Goal: Use online tool/utility: Utilize a website feature to perform a specific function

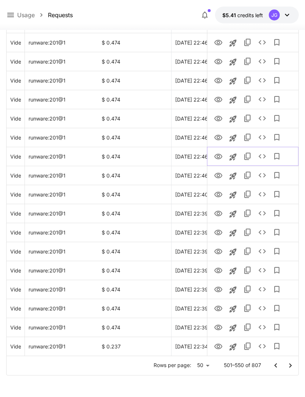
scroll to position [0, 37]
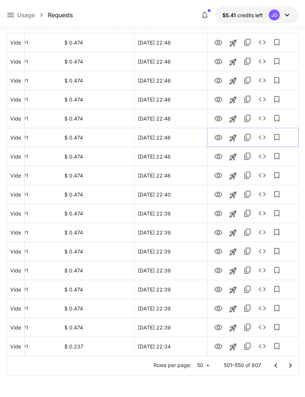
click at [220, 139] on icon "View" at bounding box center [218, 137] width 9 height 9
click at [217, 117] on icon "View" at bounding box center [218, 118] width 8 height 5
click at [234, 118] on icon "Launch in playground" at bounding box center [232, 119] width 9 height 9
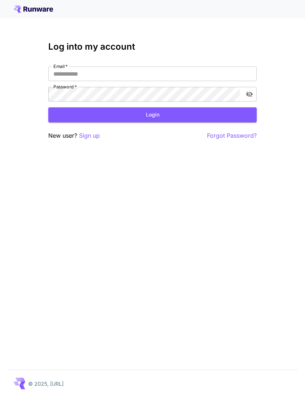
click at [201, 77] on input "Email   *" at bounding box center [152, 74] width 208 height 15
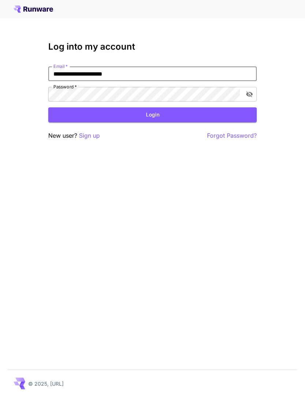
type input "**********"
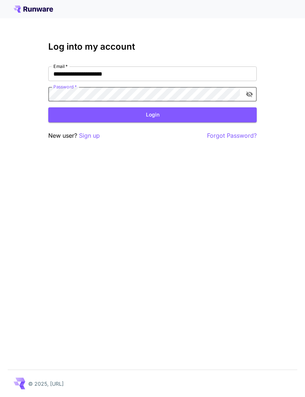
click at [180, 112] on button "Login" at bounding box center [152, 114] width 208 height 15
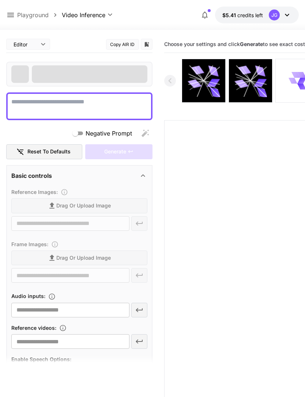
type textarea "**********"
type input "**********"
type input "***"
type input "*"
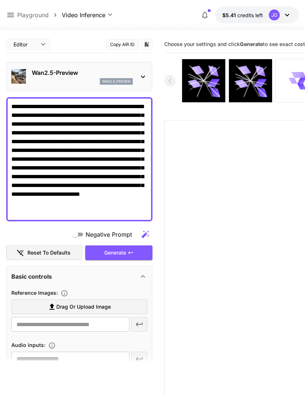
click at [14, 17] on icon at bounding box center [10, 15] width 7 height 4
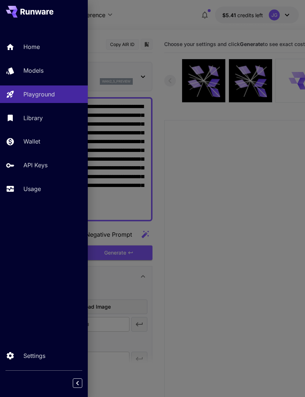
click at [41, 189] on p "Usage" at bounding box center [32, 189] width 18 height 9
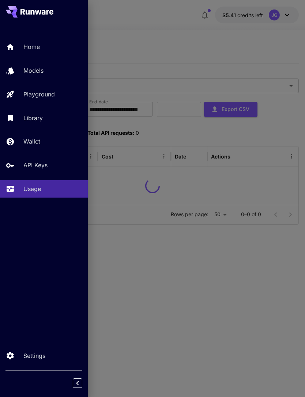
click at [194, 29] on div at bounding box center [152, 198] width 305 height 397
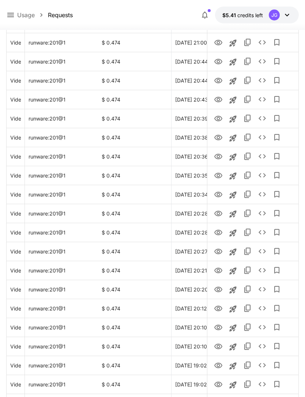
scroll to position [738, 0]
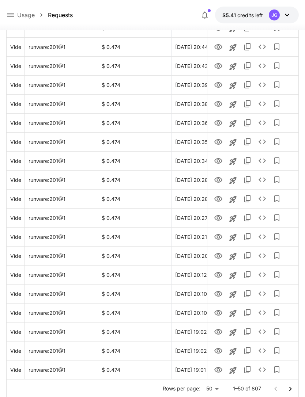
click at [291, 388] on icon "Go to next page" at bounding box center [290, 389] width 9 height 9
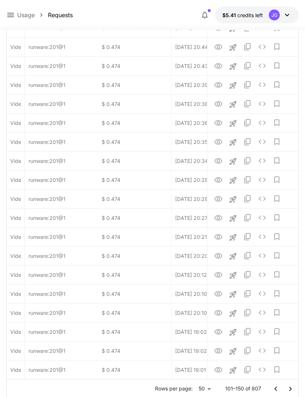
scroll to position [761, 0]
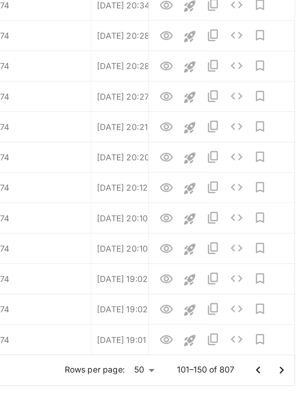
click at [286, 362] on icon "Go to next page" at bounding box center [290, 366] width 9 height 9
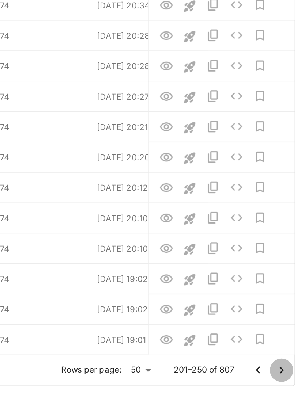
click at [289, 363] on icon "Go to next page" at bounding box center [290, 365] width 3 height 4
click at [286, 362] on icon "Go to next page" at bounding box center [290, 366] width 9 height 9
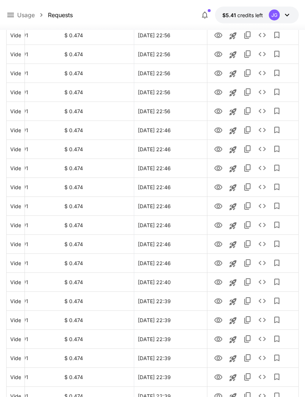
scroll to position [671, 0]
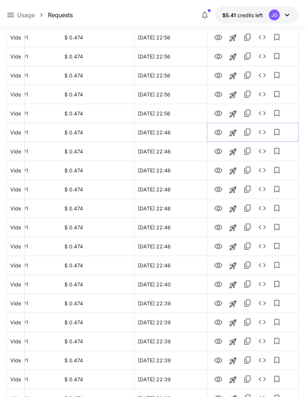
click at [236, 133] on icon "Launch in playground" at bounding box center [232, 133] width 9 height 9
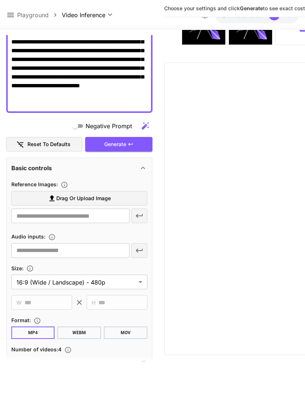
scroll to position [100, 0]
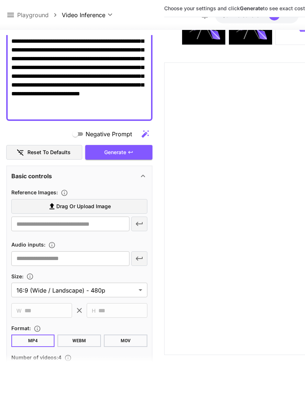
click at [117, 208] on label "Drag or upload image" at bounding box center [79, 206] width 136 height 15
click at [0, 0] on input "Drag or upload image" at bounding box center [0, 0] width 0 height 0
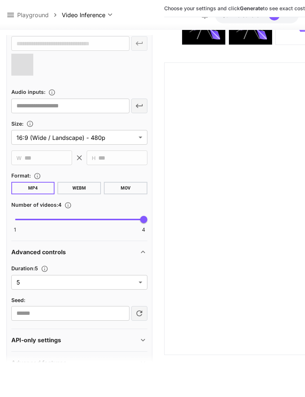
scroll to position [280, 0]
click at [140, 284] on body "**********" at bounding box center [152, 169] width 305 height 455
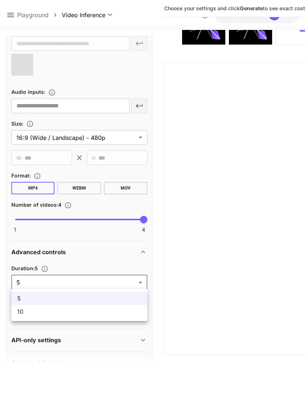
type input "**********"
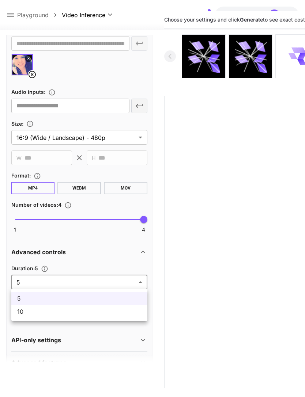
scroll to position [0, 0]
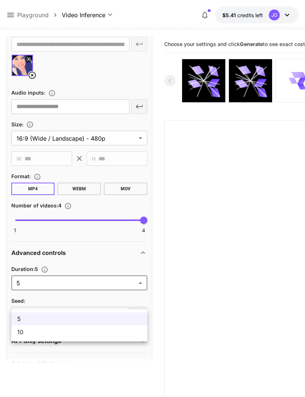
click at [88, 331] on span "10" at bounding box center [79, 332] width 124 height 9
type input "**"
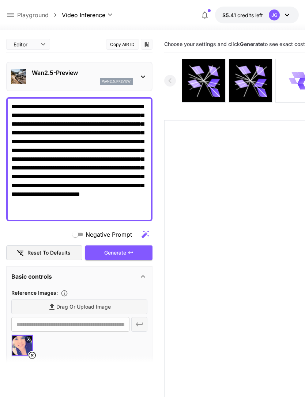
click at [127, 252] on div "Generate" at bounding box center [118, 253] width 67 height 15
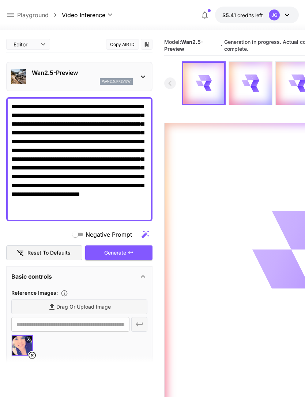
click at [13, 15] on icon at bounding box center [10, 15] width 7 height 4
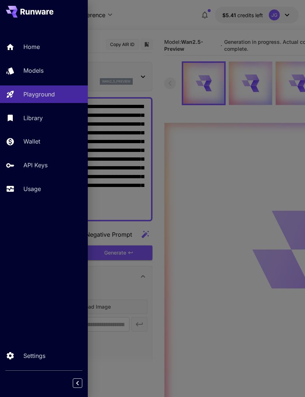
click at [45, 188] on div "Usage" at bounding box center [52, 189] width 58 height 9
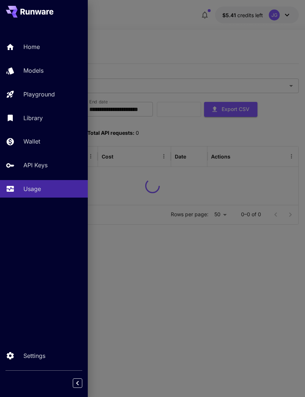
click at [231, 43] on div at bounding box center [152, 198] width 305 height 397
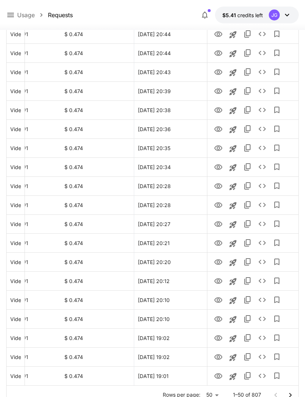
scroll to position [738, 0]
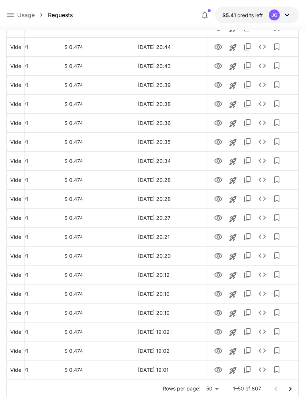
click at [292, 392] on icon "Go to next page" at bounding box center [290, 389] width 9 height 9
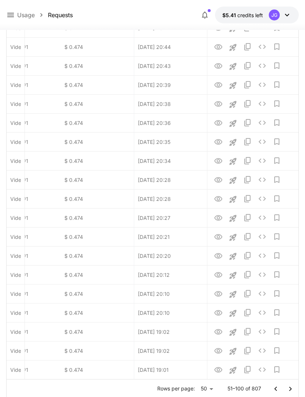
click at [292, 392] on icon "Go to next page" at bounding box center [290, 389] width 9 height 9
click at [293, 392] on icon "Go to next page" at bounding box center [290, 389] width 9 height 9
click at [293, 389] on icon "Go to next page" at bounding box center [290, 389] width 9 height 9
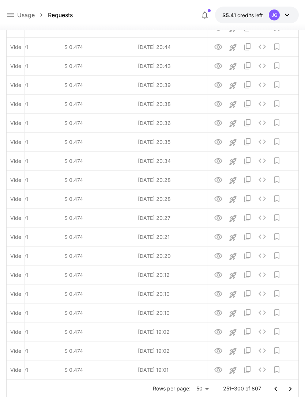
click at [292, 388] on icon "Go to next page" at bounding box center [290, 389] width 9 height 9
click at [293, 390] on icon "Go to next page" at bounding box center [290, 389] width 9 height 9
click at [291, 388] on icon "Go to next page" at bounding box center [290, 389] width 3 height 4
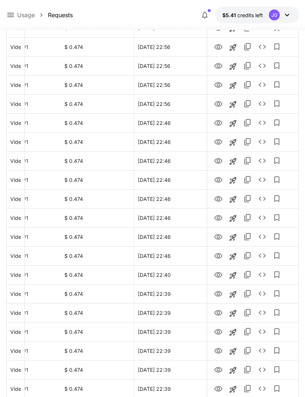
scroll to position [680, 0]
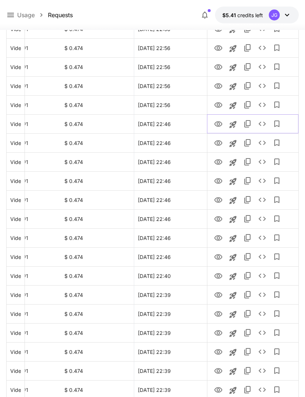
click at [221, 126] on icon "View" at bounding box center [218, 124] width 9 height 9
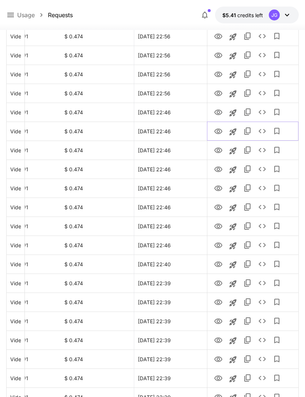
click at [216, 131] on icon "View" at bounding box center [218, 131] width 9 height 9
click at [218, 151] on icon "View" at bounding box center [218, 150] width 9 height 9
click at [218, 172] on icon "View" at bounding box center [218, 169] width 8 height 5
click at [217, 189] on icon "View" at bounding box center [218, 188] width 8 height 5
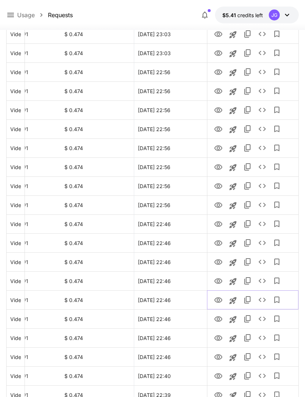
scroll to position [579, 0]
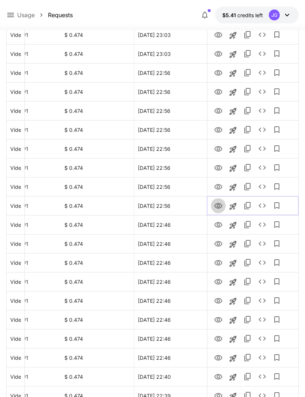
click at [219, 207] on icon "View" at bounding box center [218, 205] width 8 height 5
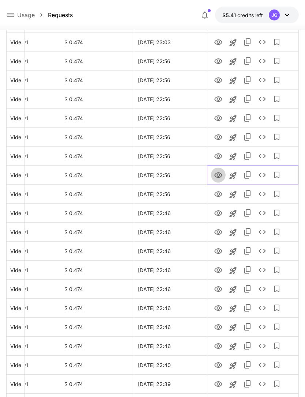
click at [218, 177] on icon "View" at bounding box center [218, 175] width 8 height 5
click at [220, 156] on icon "View" at bounding box center [218, 156] width 9 height 9
click at [218, 137] on icon "View" at bounding box center [218, 137] width 9 height 9
click at [219, 117] on icon "View" at bounding box center [218, 118] width 8 height 5
click at [219, 96] on icon "View" at bounding box center [218, 99] width 9 height 9
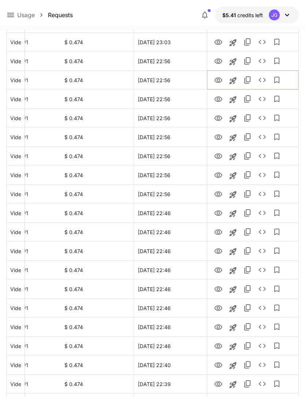
click at [217, 83] on icon "View" at bounding box center [218, 80] width 9 height 9
click at [219, 62] on icon "View" at bounding box center [218, 60] width 8 height 5
click at [219, 41] on icon "View" at bounding box center [218, 41] width 8 height 5
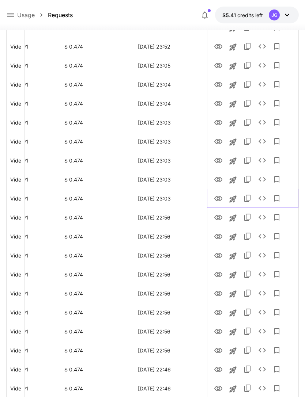
scroll to position [435, 0]
click at [220, 176] on icon "View" at bounding box center [218, 179] width 9 height 9
click at [219, 158] on icon "View" at bounding box center [218, 160] width 8 height 5
click at [220, 138] on icon "View" at bounding box center [218, 141] width 9 height 9
click at [220, 120] on icon "View" at bounding box center [218, 122] width 8 height 5
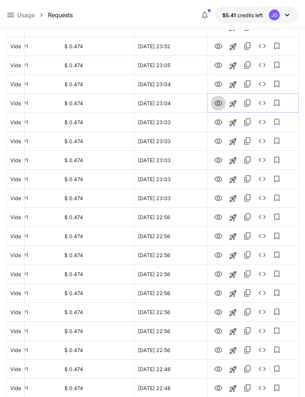
click at [216, 103] on icon "View" at bounding box center [218, 103] width 9 height 9
click at [218, 83] on icon "View" at bounding box center [218, 84] width 8 height 5
click at [217, 62] on icon "View" at bounding box center [218, 65] width 9 height 9
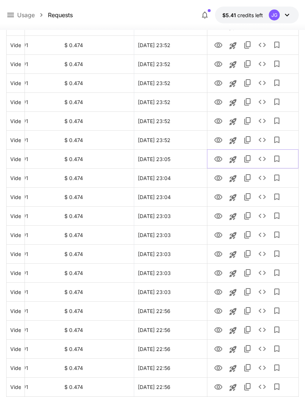
scroll to position [341, 0]
click at [217, 139] on icon "View" at bounding box center [218, 139] width 8 height 5
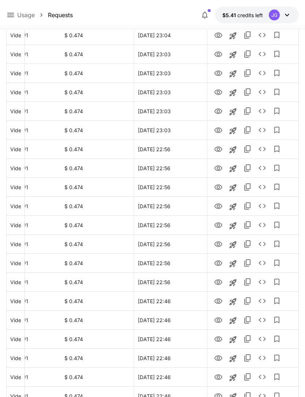
scroll to position [738, 0]
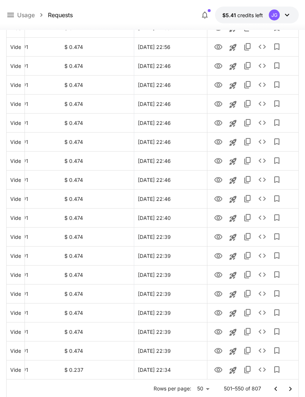
click at [279, 389] on icon "Go to previous page" at bounding box center [275, 389] width 9 height 9
click at [278, 388] on icon "Go to previous page" at bounding box center [275, 389] width 9 height 9
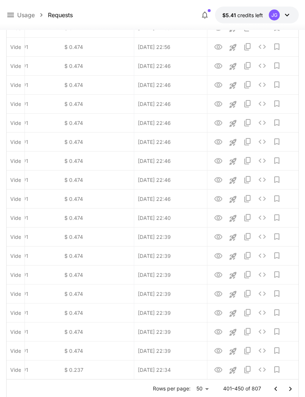
click at [268, 382] on button "Go to previous page" at bounding box center [275, 389] width 15 height 15
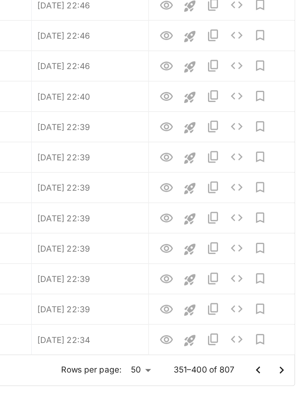
click at [274, 363] on icon "Go to previous page" at bounding box center [275, 365] width 3 height 4
click at [271, 362] on icon "Go to previous page" at bounding box center [275, 366] width 9 height 9
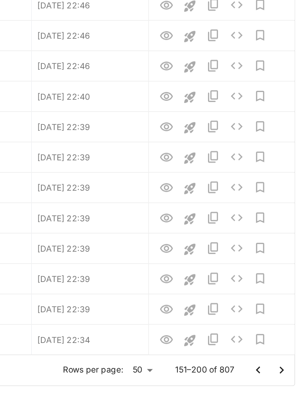
click at [271, 362] on icon "Go to previous page" at bounding box center [275, 366] width 9 height 9
click at [268, 359] on div at bounding box center [282, 366] width 29 height 15
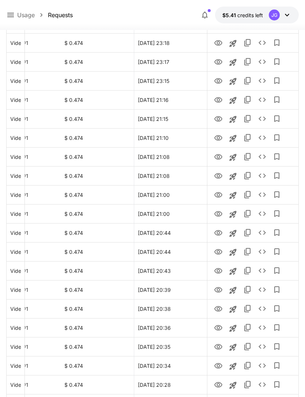
scroll to position [0, 0]
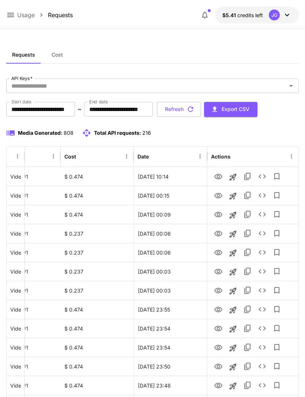
click at [193, 108] on icon "button" at bounding box center [190, 109] width 5 height 5
click at [218, 175] on icon "View" at bounding box center [218, 177] width 9 height 9
click at [194, 109] on icon "button" at bounding box center [190, 109] width 8 height 8
click at [13, 14] on icon at bounding box center [10, 15] width 9 height 9
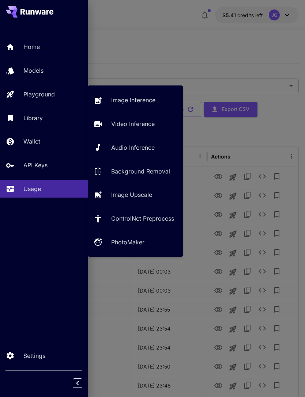
click at [49, 97] on p "Playground" at bounding box center [38, 94] width 31 height 9
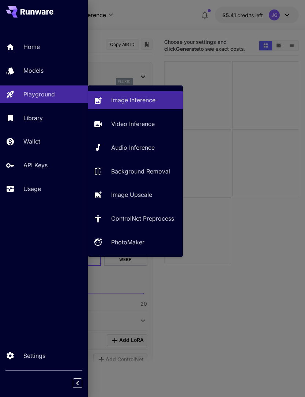
click at [147, 125] on p "Video Inference" at bounding box center [133, 124] width 44 height 9
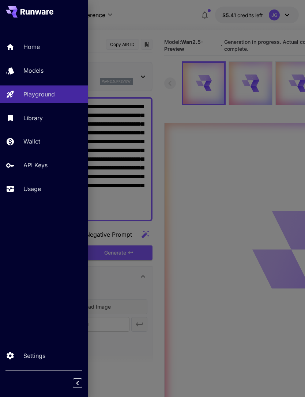
type input "**********"
click at [171, 23] on div at bounding box center [152, 198] width 305 height 397
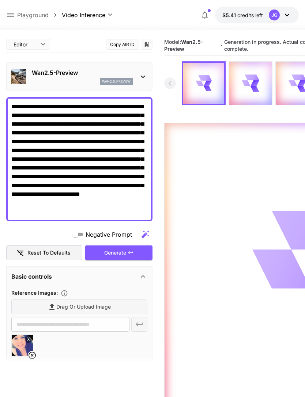
click at [14, 13] on icon at bounding box center [10, 15] width 9 height 9
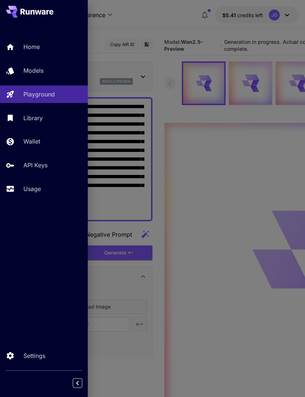
click at [36, 192] on p "Usage" at bounding box center [32, 189] width 18 height 9
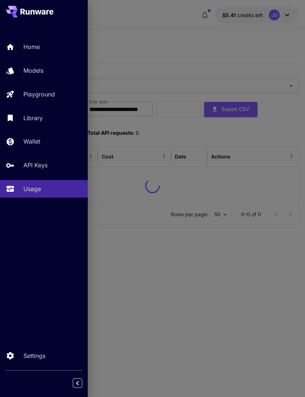
click at [171, 26] on div at bounding box center [152, 198] width 305 height 397
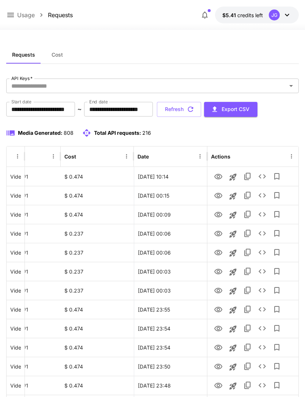
scroll to position [0, 37]
click at [219, 197] on icon "View" at bounding box center [218, 196] width 9 height 9
click at [201, 108] on button "Refresh" at bounding box center [179, 109] width 44 height 15
click at [216, 177] on icon "View" at bounding box center [218, 177] width 9 height 9
click at [201, 109] on button "Refresh" at bounding box center [179, 109] width 44 height 15
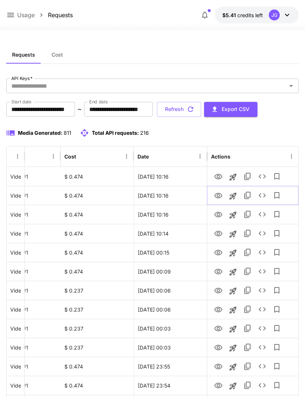
click at [218, 196] on icon "View" at bounding box center [218, 195] width 8 height 5
click at [217, 215] on icon "View" at bounding box center [218, 214] width 8 height 5
click at [219, 174] on icon "View" at bounding box center [218, 176] width 8 height 5
click at [218, 198] on icon "View" at bounding box center [218, 195] width 8 height 5
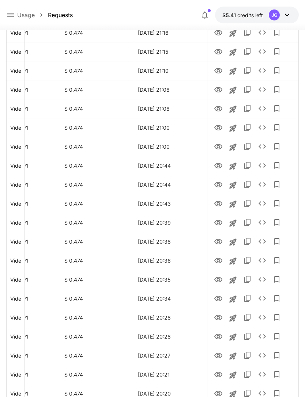
scroll to position [738, 0]
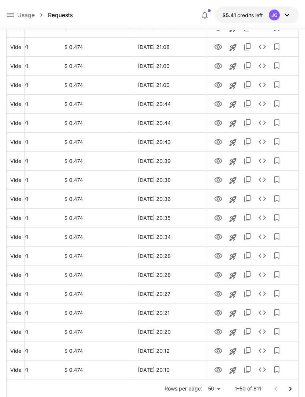
click at [288, 389] on icon "Go to next page" at bounding box center [290, 389] width 9 height 9
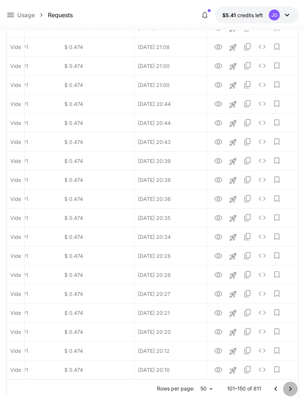
click at [293, 391] on icon "Go to next page" at bounding box center [290, 389] width 9 height 9
click at [290, 392] on icon "Go to next page" at bounding box center [290, 389] width 9 height 9
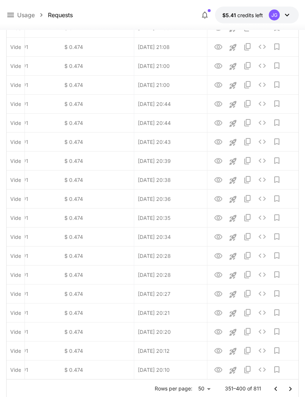
click at [290, 392] on icon "Go to next page" at bounding box center [290, 389] width 9 height 9
click at [289, 392] on icon "Go to next page" at bounding box center [290, 389] width 9 height 9
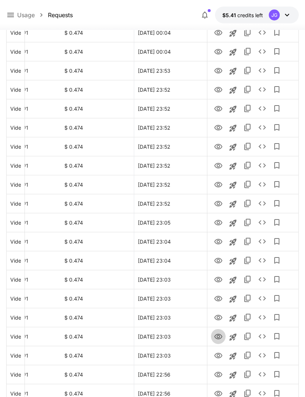
scroll to position [353, 0]
click at [222, 335] on icon "View" at bounding box center [218, 337] width 9 height 9
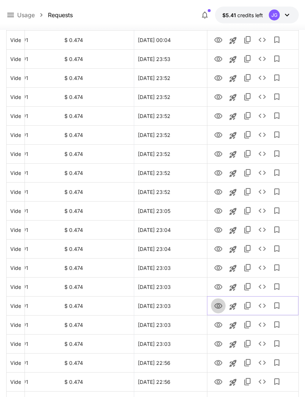
click at [220, 305] on icon "View" at bounding box center [218, 306] width 9 height 9
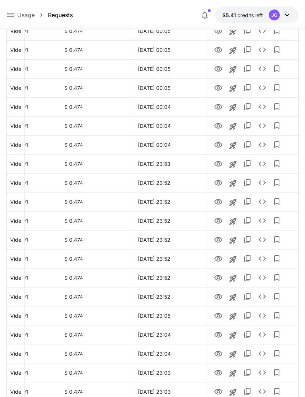
scroll to position [260, 0]
click at [218, 146] on icon "View" at bounding box center [218, 144] width 8 height 5
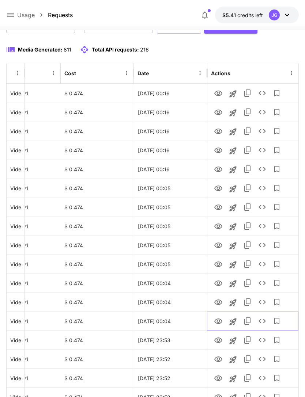
scroll to position [0, 0]
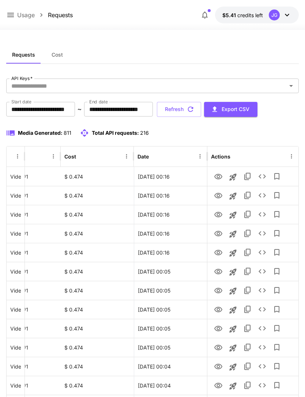
click at [201, 111] on button "Refresh" at bounding box center [179, 109] width 44 height 15
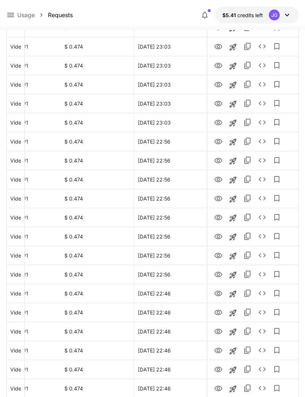
scroll to position [738, 0]
click at [275, 387] on icon "Go to previous page" at bounding box center [275, 389] width 9 height 9
click at [276, 387] on icon "Go to previous page" at bounding box center [275, 389] width 3 height 4
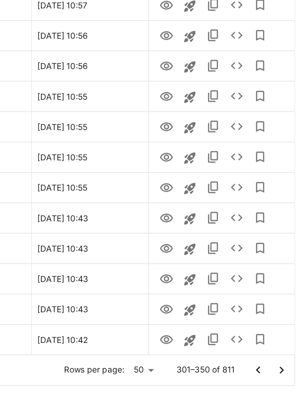
click at [271, 362] on icon "Go to previous page" at bounding box center [275, 366] width 9 height 9
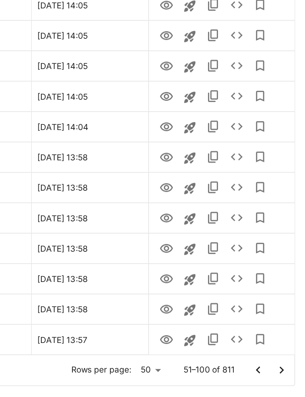
click at [271, 362] on icon "Go to previous page" at bounding box center [275, 366] width 9 height 9
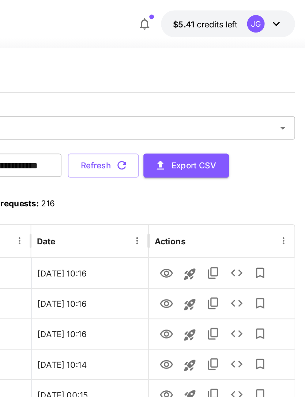
scroll to position [0, 0]
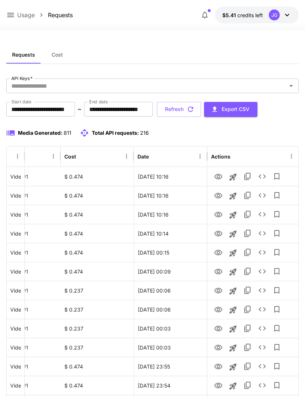
click at [201, 109] on button "Refresh" at bounding box center [179, 109] width 44 height 15
click at [220, 253] on icon "View" at bounding box center [218, 253] width 9 height 9
click at [11, 15] on icon at bounding box center [10, 15] width 9 height 9
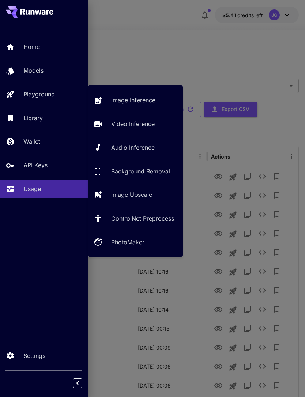
click at [59, 94] on div "Playground" at bounding box center [52, 94] width 58 height 9
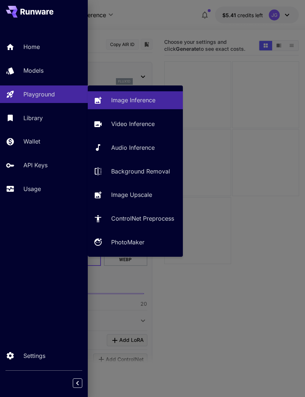
type input "**********"
click at [144, 124] on p "Video Inference" at bounding box center [133, 124] width 44 height 9
type input "**********"
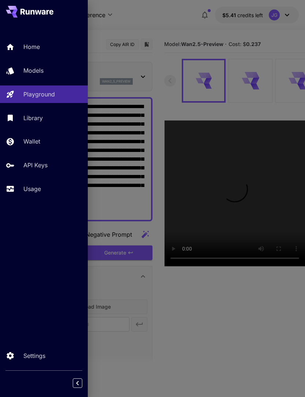
click at [189, 20] on div at bounding box center [152, 198] width 305 height 397
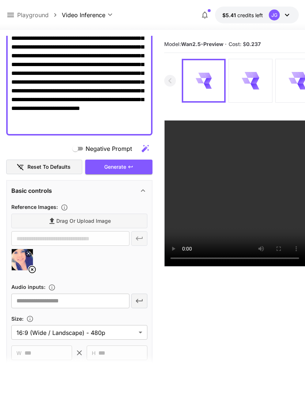
scroll to position [102, 0]
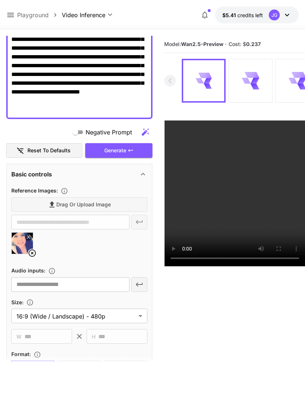
click at [31, 253] on icon at bounding box center [32, 253] width 7 height 7
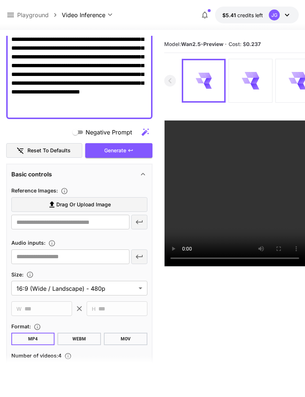
click at [110, 208] on span "Drag or upload image" at bounding box center [83, 204] width 54 height 9
click at [0, 0] on input "Drag or upload image" at bounding box center [0, 0] width 0 height 0
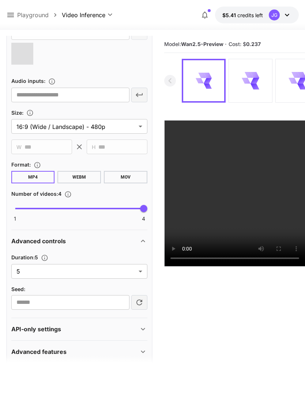
type input "**********"
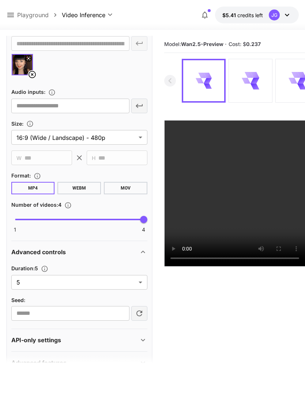
scroll to position [280, 0]
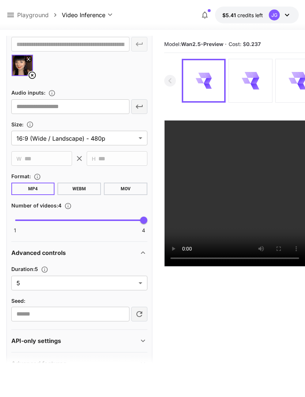
click at [141, 282] on body "**********" at bounding box center [152, 227] width 305 height 455
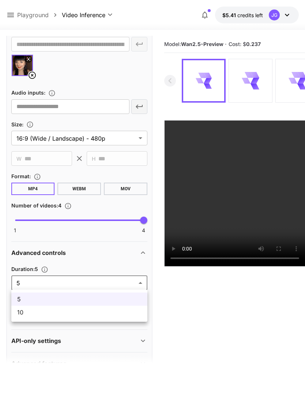
click at [98, 317] on li "10" at bounding box center [79, 312] width 136 height 13
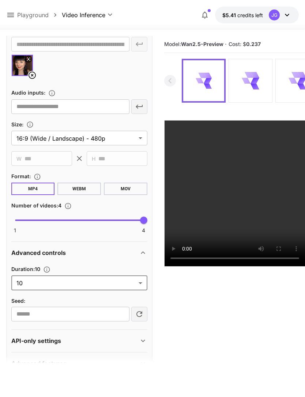
type input "**"
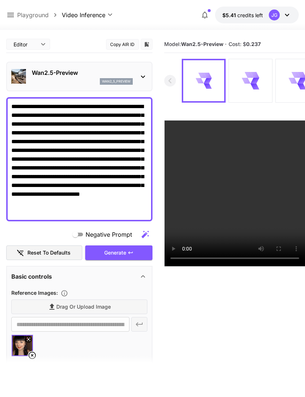
scroll to position [0, 0]
click at [125, 253] on div "Generate" at bounding box center [118, 253] width 67 height 15
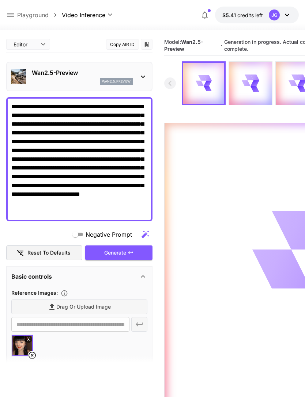
click at [12, 14] on icon at bounding box center [10, 15] width 7 height 4
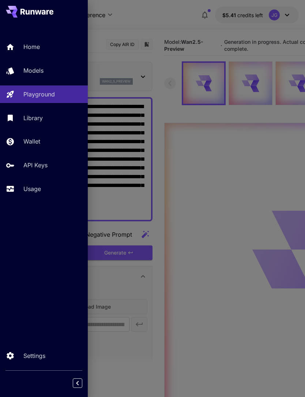
click at [45, 191] on div "Usage" at bounding box center [52, 189] width 58 height 9
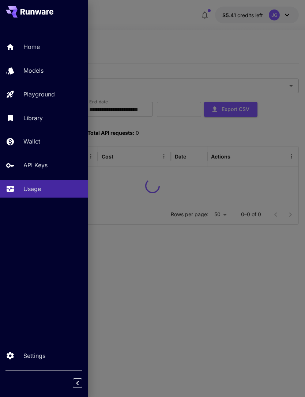
click at [182, 34] on div at bounding box center [152, 198] width 305 height 397
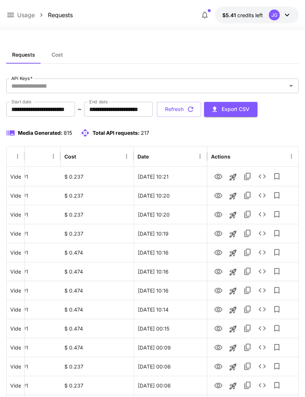
scroll to position [0, 37]
click at [219, 235] on icon "View" at bounding box center [218, 233] width 8 height 5
click at [219, 212] on icon "View" at bounding box center [218, 214] width 8 height 5
click at [220, 194] on icon "View" at bounding box center [218, 196] width 9 height 9
click at [215, 174] on icon "View" at bounding box center [218, 177] width 9 height 9
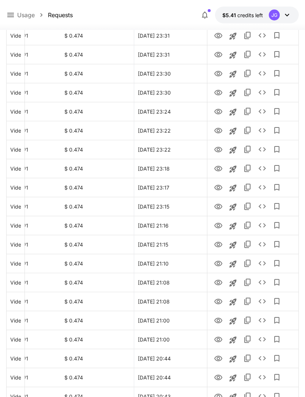
scroll to position [738, 0]
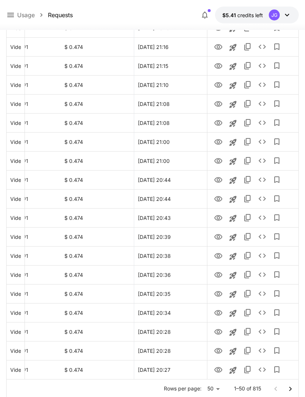
click at [291, 390] on icon "Go to next page" at bounding box center [290, 389] width 9 height 9
click at [291, 389] on icon "Go to next page" at bounding box center [290, 389] width 9 height 9
click at [286, 385] on icon "Go to next page" at bounding box center [290, 389] width 9 height 9
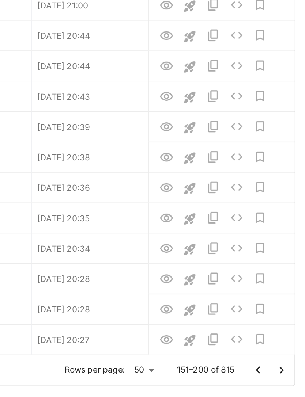
click at [286, 362] on icon "Go to next page" at bounding box center [290, 366] width 9 height 9
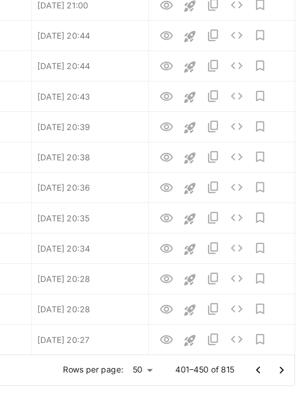
click at [286, 362] on icon "Go to next page" at bounding box center [290, 366] width 9 height 9
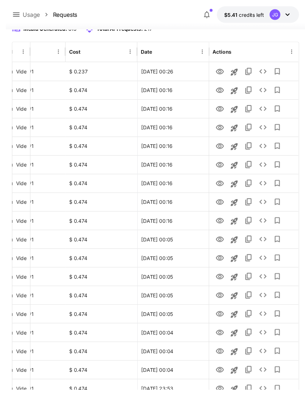
scroll to position [246, 0]
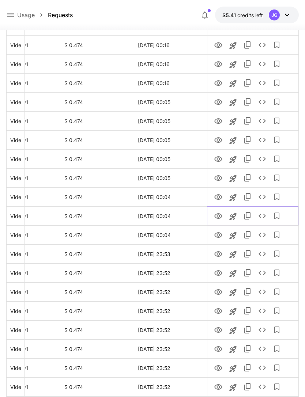
click at [220, 215] on icon "View" at bounding box center [218, 216] width 9 height 9
click at [222, 196] on icon "View" at bounding box center [218, 196] width 8 height 5
click at [218, 182] on icon "View" at bounding box center [218, 178] width 9 height 9
click at [219, 159] on icon "View" at bounding box center [218, 159] width 9 height 9
click at [222, 136] on icon "View" at bounding box center [218, 140] width 9 height 9
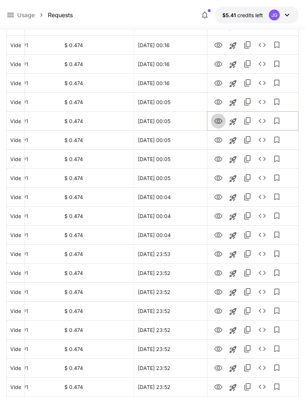
click at [220, 120] on icon "View" at bounding box center [218, 121] width 9 height 9
click at [218, 101] on icon "View" at bounding box center [218, 101] width 8 height 5
click at [219, 81] on icon "View" at bounding box center [218, 82] width 8 height 5
click at [220, 64] on icon "View" at bounding box center [218, 64] width 9 height 9
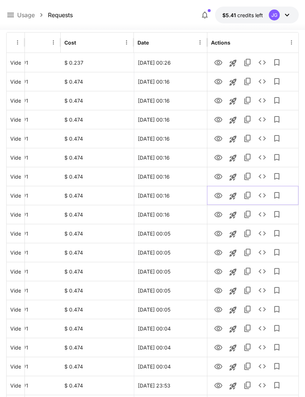
scroll to position [115, 0]
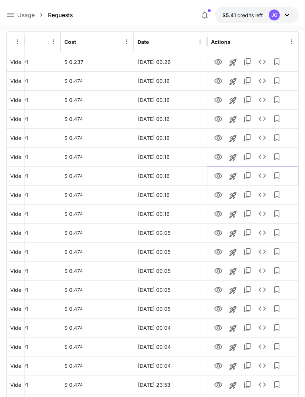
click at [219, 175] on icon "View" at bounding box center [218, 176] width 9 height 9
click at [221, 157] on icon "View" at bounding box center [218, 156] width 8 height 5
click at [220, 136] on icon "View" at bounding box center [218, 137] width 8 height 5
click at [220, 119] on icon "View" at bounding box center [218, 119] width 9 height 9
click at [220, 101] on icon "View" at bounding box center [218, 100] width 9 height 9
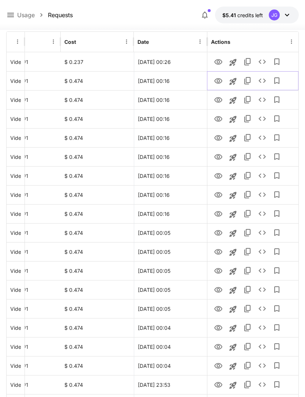
click at [222, 80] on icon "View" at bounding box center [218, 80] width 8 height 5
click at [218, 64] on icon "View" at bounding box center [218, 61] width 8 height 5
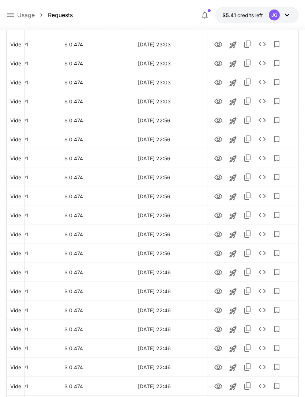
scroll to position [738, 0]
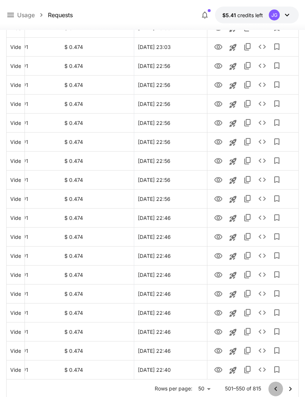
click at [275, 390] on icon "Go to previous page" at bounding box center [275, 389] width 9 height 9
click at [219, 295] on icon "View" at bounding box center [218, 294] width 9 height 9
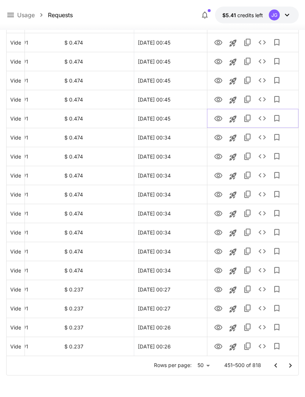
click at [219, 118] on icon "View" at bounding box center [218, 118] width 8 height 5
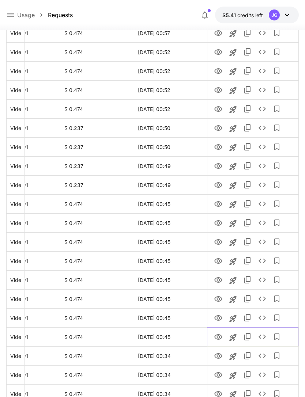
scroll to position [544, 0]
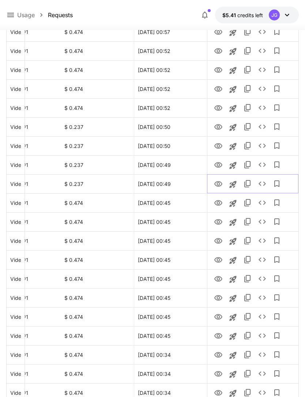
click at [220, 186] on icon "View" at bounding box center [218, 183] width 8 height 5
click at [219, 108] on icon "View" at bounding box center [218, 108] width 9 height 9
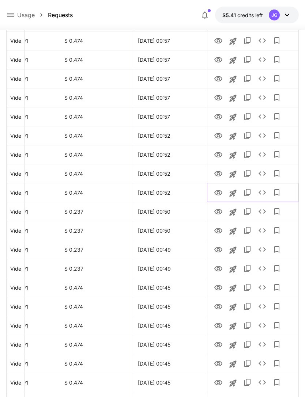
scroll to position [432, 0]
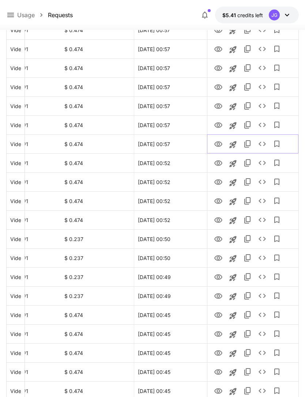
click at [220, 144] on icon "View" at bounding box center [218, 144] width 9 height 9
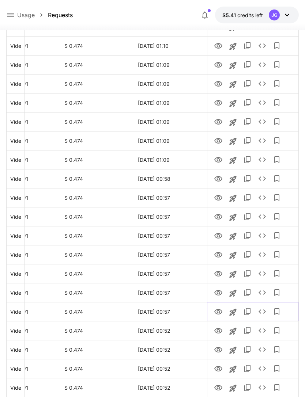
scroll to position [264, 0]
click at [220, 159] on icon "View" at bounding box center [218, 160] width 9 height 9
click at [218, 140] on icon "View" at bounding box center [218, 140] width 8 height 5
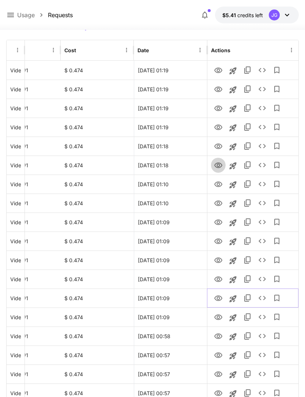
scroll to position [106, 0]
click at [220, 166] on icon "View" at bounding box center [218, 165] width 8 height 5
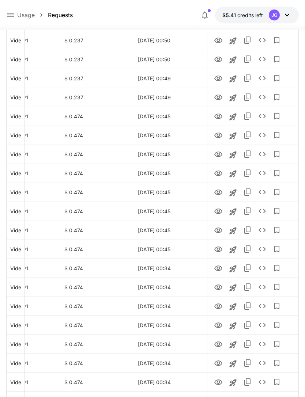
scroll to position [738, 0]
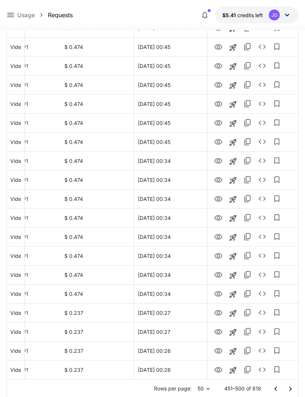
click at [276, 390] on icon "Go to previous page" at bounding box center [275, 389] width 3 height 4
click at [219, 180] on icon "View" at bounding box center [218, 179] width 8 height 5
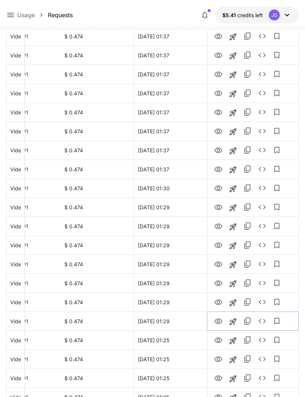
scroll to position [595, 0]
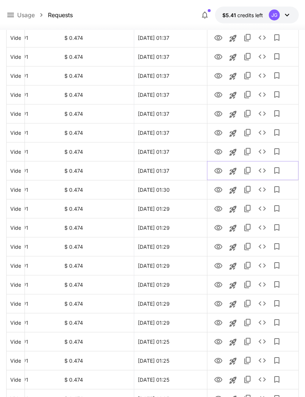
click at [219, 170] on icon "View" at bounding box center [218, 170] width 8 height 5
click at [218, 151] on icon "View" at bounding box center [218, 152] width 9 height 9
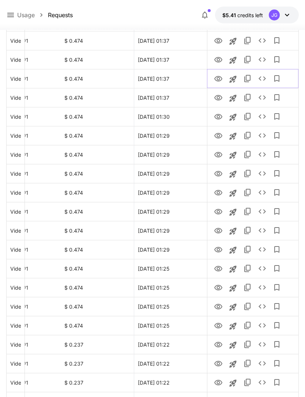
scroll to position [738, 0]
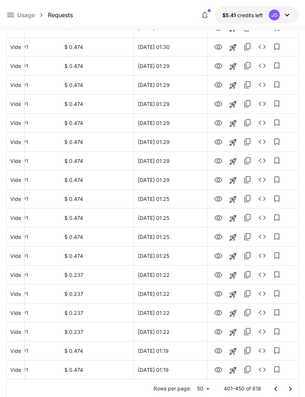
click at [277, 390] on icon "Go to previous page" at bounding box center [275, 389] width 9 height 9
click at [276, 390] on icon "Go to previous page" at bounding box center [275, 389] width 3 height 4
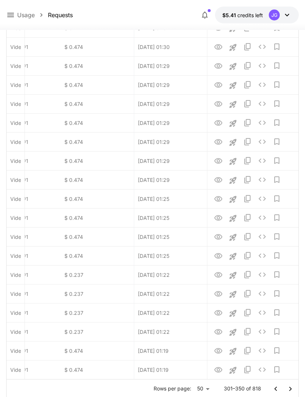
click at [279, 388] on icon "Go to previous page" at bounding box center [275, 389] width 9 height 9
click at [279, 393] on button "Go to previous page" at bounding box center [275, 389] width 15 height 15
click at [279, 393] on icon "Go to previous page" at bounding box center [275, 389] width 9 height 9
click at [281, 392] on button "Go to previous page" at bounding box center [275, 389] width 15 height 15
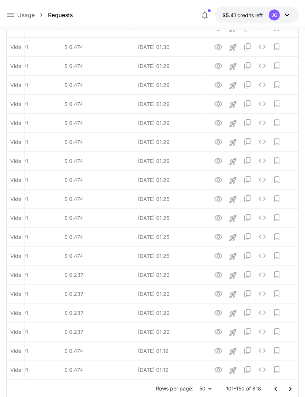
click at [280, 392] on button "Go to previous page" at bounding box center [275, 389] width 15 height 15
click at [281, 393] on div at bounding box center [282, 389] width 29 height 15
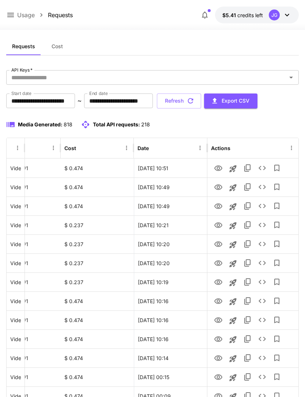
scroll to position [0, 0]
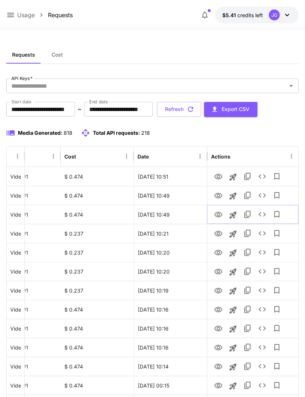
click at [219, 219] on icon "View" at bounding box center [218, 215] width 9 height 9
click at [222, 196] on icon "View" at bounding box center [218, 196] width 9 height 9
click at [220, 176] on icon "View" at bounding box center [218, 177] width 9 height 9
click at [10, 17] on icon at bounding box center [10, 15] width 7 height 4
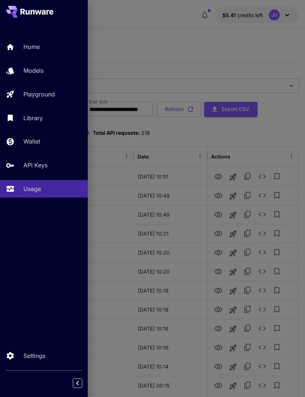
click at [42, 144] on div "Wallet" at bounding box center [52, 141] width 58 height 9
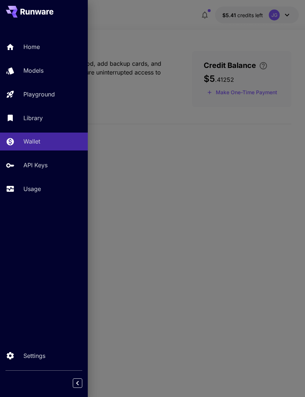
click at [257, 93] on div at bounding box center [152, 198] width 305 height 397
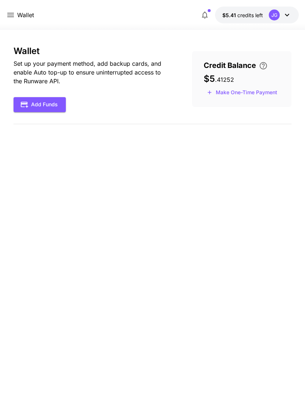
click at [258, 92] on button "Make One-Time Payment" at bounding box center [242, 92] width 77 height 11
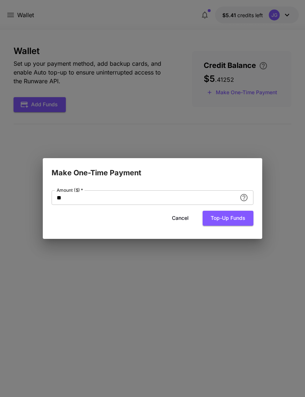
click at [152, 198] on input "**" at bounding box center [144, 197] width 185 height 15
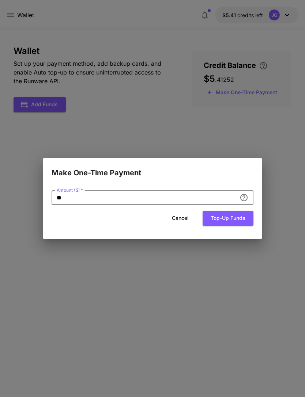
type input "*"
type input "**"
click at [241, 216] on button "Top-up funds" at bounding box center [228, 218] width 51 height 15
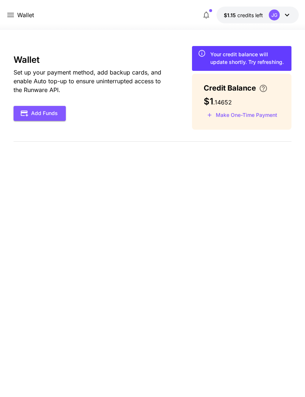
click at [15, 11] on icon at bounding box center [10, 15] width 9 height 9
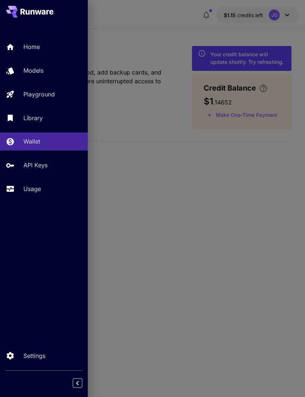
click at [40, 192] on p "Usage" at bounding box center [32, 189] width 18 height 9
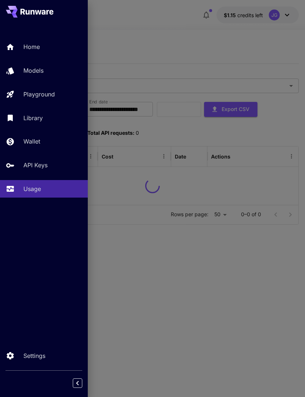
click at [236, 43] on div at bounding box center [152, 198] width 305 height 397
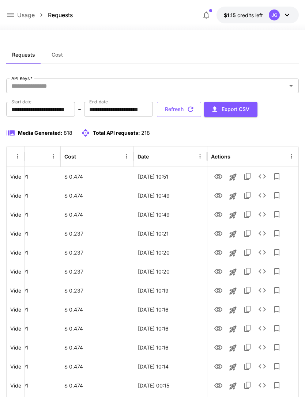
scroll to position [0, 37]
click at [232, 177] on icon "Launch in playground" at bounding box center [232, 177] width 7 height 7
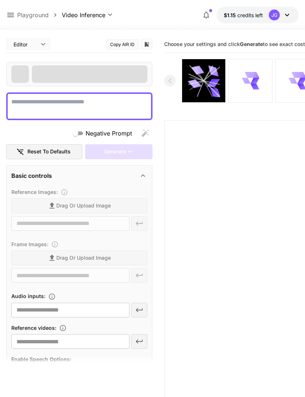
type textarea "**********"
type input "**********"
type input "***"
type input "*"
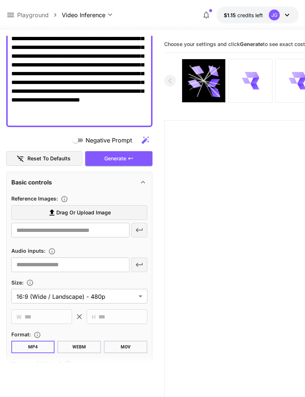
scroll to position [94, 0]
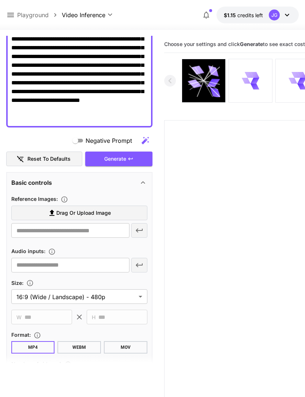
click at [117, 210] on label "Drag or upload image" at bounding box center [79, 213] width 136 height 15
click at [0, 0] on input "Drag or upload image" at bounding box center [0, 0] width 0 height 0
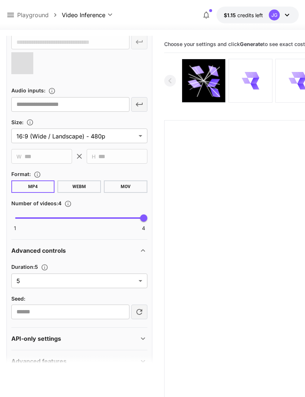
type input "**********"
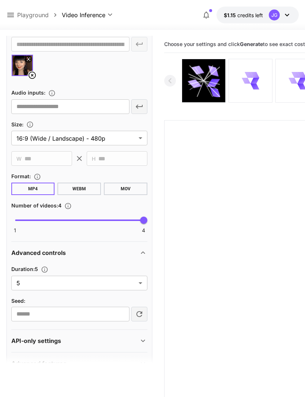
click at [141, 284] on body "**********" at bounding box center [152, 227] width 305 height 455
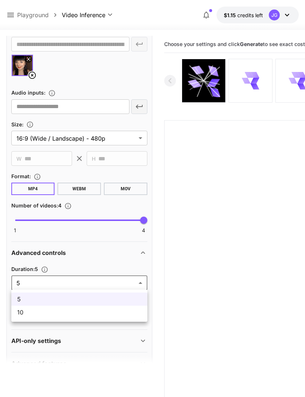
click at [100, 314] on span "10" at bounding box center [79, 312] width 124 height 9
type input "**"
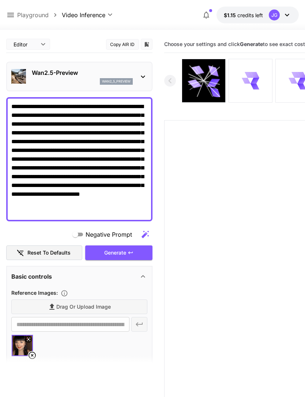
scroll to position [0, 0]
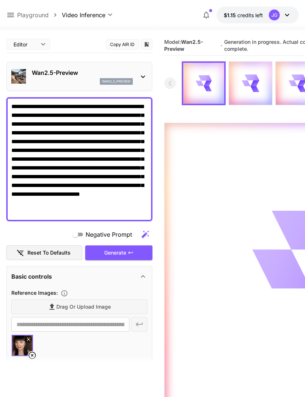
click at [13, 15] on icon at bounding box center [10, 15] width 7 height 4
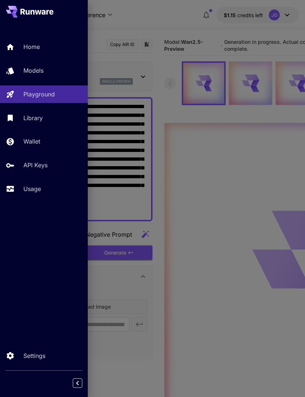
click at [41, 190] on p "Usage" at bounding box center [32, 189] width 18 height 9
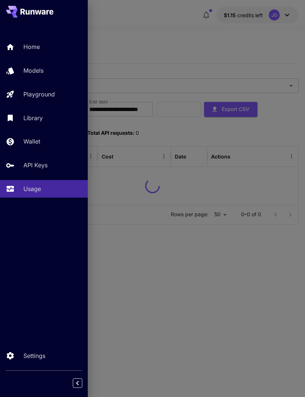
click at [212, 41] on div at bounding box center [152, 198] width 305 height 397
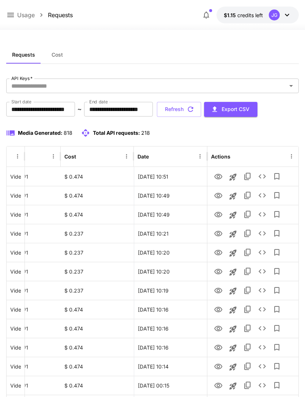
scroll to position [0, 37]
click at [194, 110] on icon "button" at bounding box center [190, 109] width 8 height 8
click at [194, 109] on icon "button" at bounding box center [190, 109] width 8 height 8
click at [216, 175] on icon "View" at bounding box center [218, 176] width 8 height 5
click at [12, 14] on icon at bounding box center [10, 15] width 9 height 9
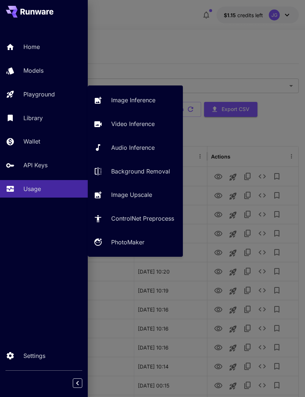
click at [50, 97] on p "Playground" at bounding box center [38, 94] width 31 height 9
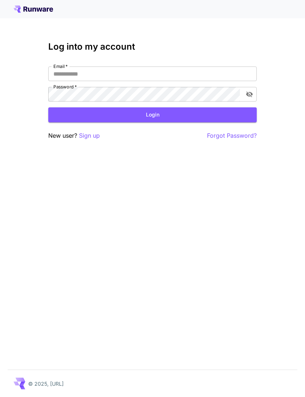
click at [163, 73] on input "Email   *" at bounding box center [152, 74] width 208 height 15
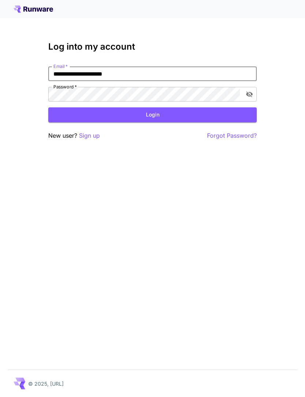
type input "**********"
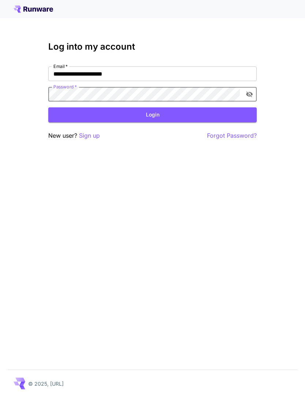
click at [167, 116] on button "Login" at bounding box center [152, 114] width 208 height 15
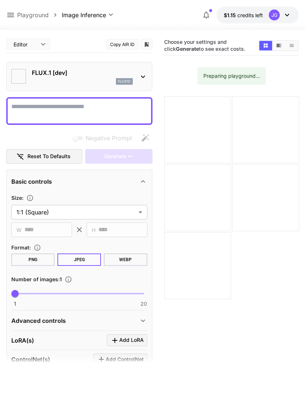
type input "**********"
click at [12, 15] on icon at bounding box center [10, 15] width 9 height 9
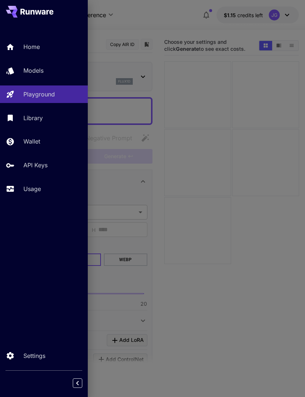
click at [36, 190] on p "Usage" at bounding box center [32, 189] width 18 height 9
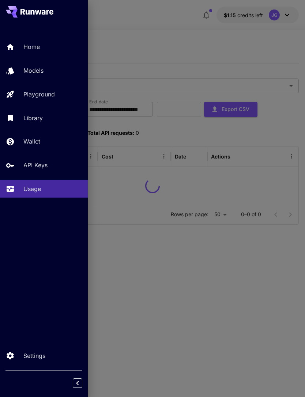
click at [185, 33] on div at bounding box center [152, 198] width 305 height 397
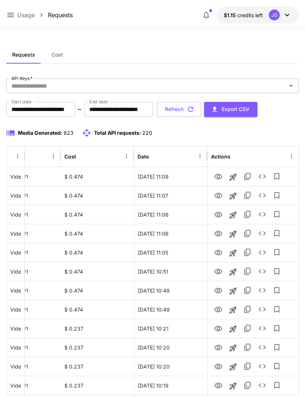
scroll to position [0, 37]
click at [218, 253] on icon "View" at bounding box center [218, 253] width 9 height 9
click at [220, 237] on icon "View" at bounding box center [218, 234] width 9 height 9
click at [233, 237] on icon "Launch in playground" at bounding box center [232, 234] width 7 height 7
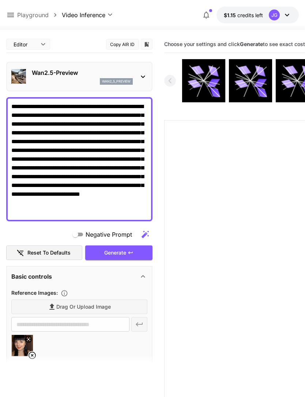
click at [34, 352] on icon at bounding box center [32, 355] width 9 height 9
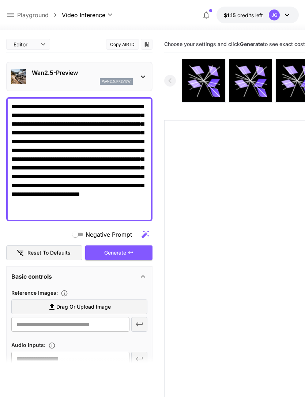
click at [101, 309] on span "Drag or upload image" at bounding box center [83, 307] width 54 height 9
click at [0, 0] on input "Drag or upload image" at bounding box center [0, 0] width 0 height 0
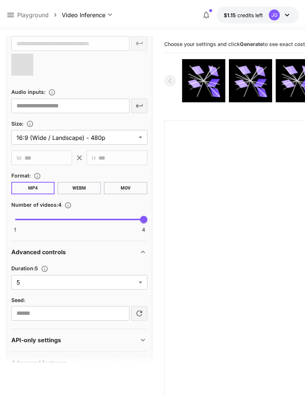
scroll to position [280, 0]
click at [141, 284] on body "**********" at bounding box center [152, 227] width 305 height 455
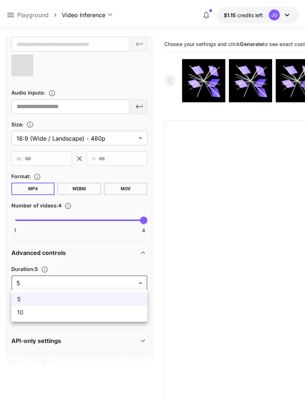
click at [111, 315] on span "10" at bounding box center [79, 312] width 124 height 9
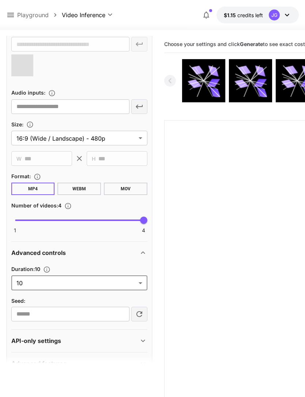
type input "**"
type input "**********"
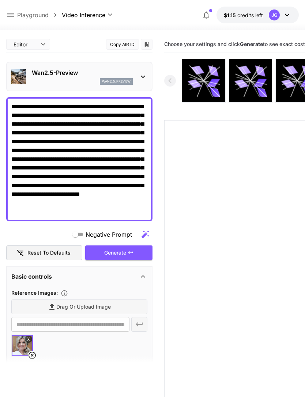
scroll to position [0, 0]
click at [129, 257] on div "Generate" at bounding box center [118, 253] width 67 height 15
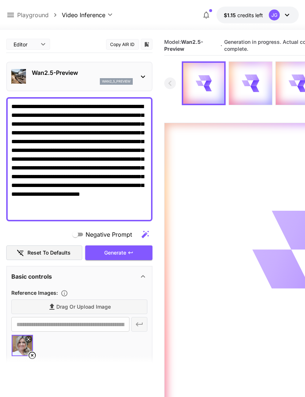
click at [134, 253] on div "Generate" at bounding box center [118, 253] width 67 height 15
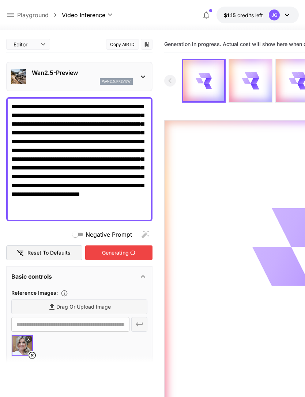
click at [14, 12] on icon at bounding box center [10, 15] width 9 height 9
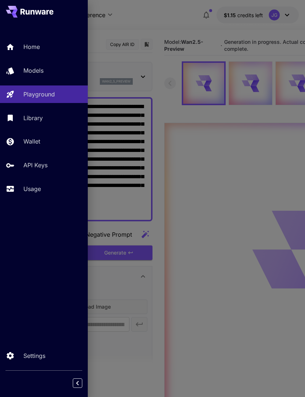
click at [44, 187] on div "Usage" at bounding box center [52, 189] width 58 height 9
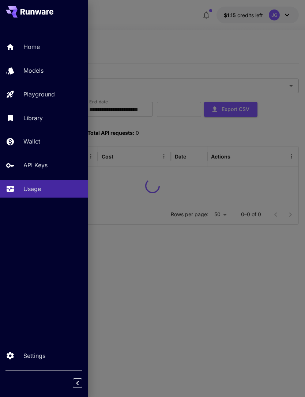
click at [175, 33] on div at bounding box center [152, 198] width 305 height 397
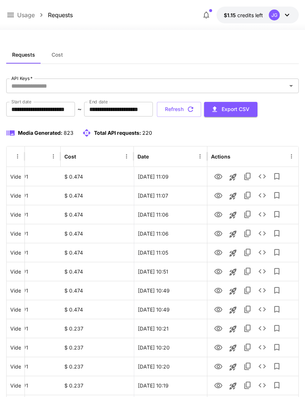
scroll to position [0, 37]
click at [220, 216] on icon "View" at bounding box center [218, 214] width 8 height 5
click at [221, 195] on icon "View" at bounding box center [218, 195] width 8 height 5
click at [220, 177] on icon "View" at bounding box center [218, 177] width 9 height 9
click at [220, 179] on icon "View" at bounding box center [218, 177] width 9 height 9
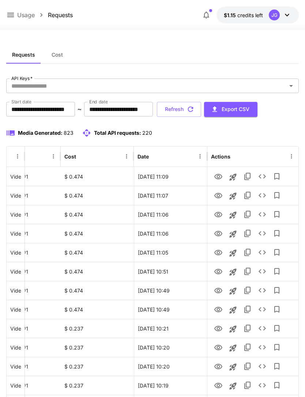
click at [194, 111] on icon "button" at bounding box center [190, 109] width 8 height 8
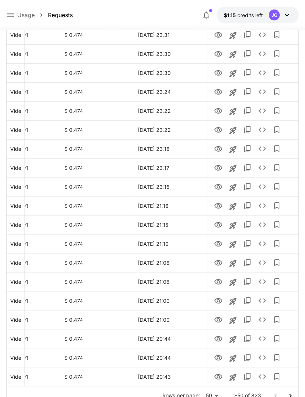
scroll to position [738, 0]
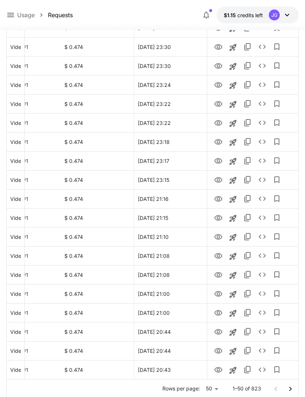
click at [291, 389] on icon "Go to next page" at bounding box center [290, 389] width 3 height 4
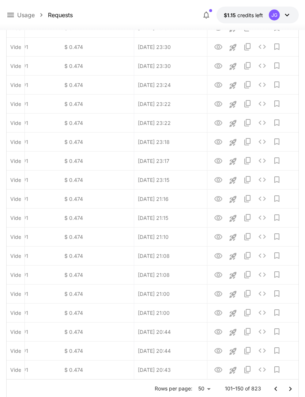
scroll to position [761, 0]
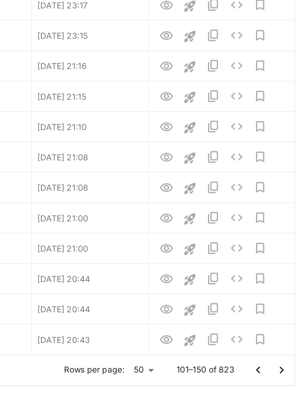
click at [286, 362] on icon "Go to next page" at bounding box center [290, 366] width 9 height 9
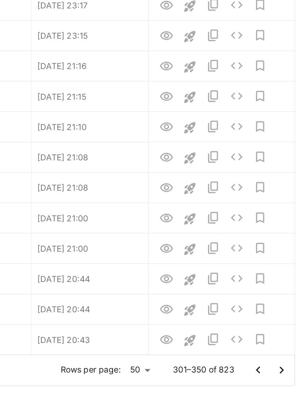
click at [286, 362] on icon "Go to next page" at bounding box center [290, 366] width 9 height 9
click at [271, 362] on icon "Go to previous page" at bounding box center [275, 366] width 9 height 9
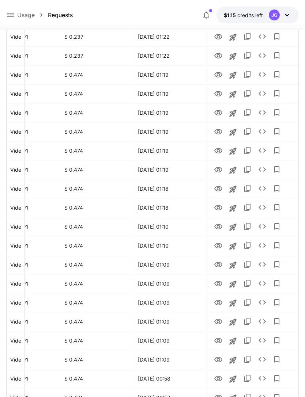
scroll to position [159, 0]
click at [222, 190] on icon "View" at bounding box center [218, 189] width 9 height 9
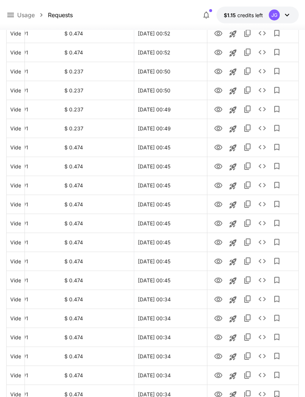
scroll to position [738, 0]
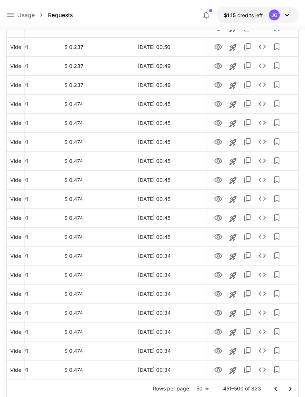
click at [276, 388] on icon "Go to previous page" at bounding box center [275, 389] width 9 height 9
click at [219, 124] on icon "View" at bounding box center [218, 123] width 9 height 9
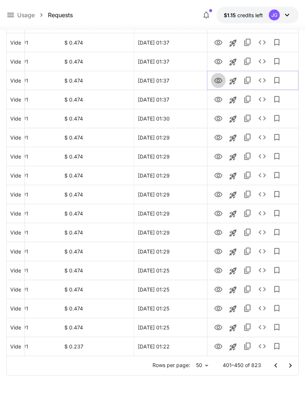
click at [218, 82] on icon "View" at bounding box center [218, 80] width 8 height 5
click at [219, 100] on icon "View" at bounding box center [218, 99] width 8 height 5
click at [220, 61] on icon "View" at bounding box center [218, 61] width 9 height 9
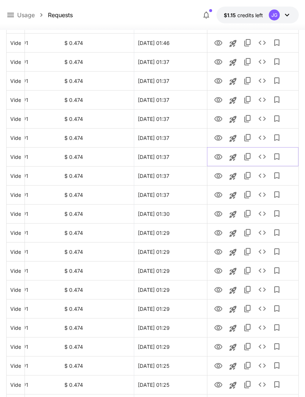
scroll to position [666, 0]
click at [219, 137] on icon "View" at bounding box center [218, 137] width 8 height 5
click at [220, 119] on icon "View" at bounding box center [218, 118] width 9 height 9
click at [219, 98] on icon "View" at bounding box center [218, 99] width 9 height 9
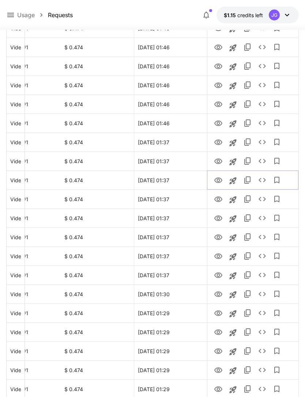
scroll to position [583, 0]
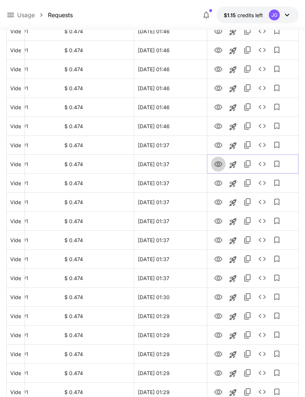
click at [219, 165] on icon "View" at bounding box center [218, 164] width 8 height 5
click at [222, 145] on icon "View" at bounding box center [218, 145] width 8 height 5
click at [220, 125] on icon "View" at bounding box center [218, 126] width 9 height 9
click at [219, 107] on icon "View" at bounding box center [218, 107] width 8 height 5
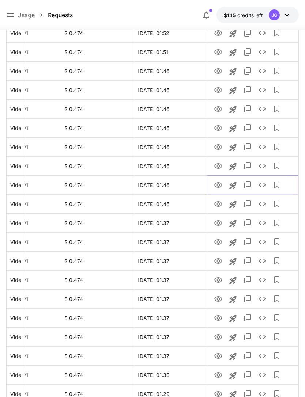
scroll to position [505, 0]
click at [222, 166] on icon "View" at bounding box center [218, 165] width 8 height 5
click at [220, 149] on icon "View" at bounding box center [218, 146] width 8 height 5
click at [222, 127] on icon "View" at bounding box center [218, 128] width 9 height 9
click at [215, 110] on icon "View" at bounding box center [218, 109] width 9 height 9
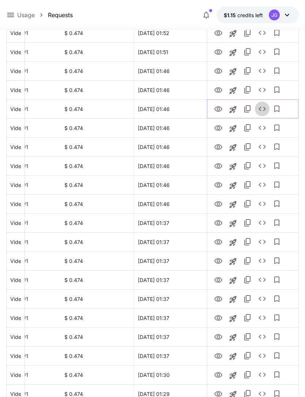
click at [266, 108] on button "See details" at bounding box center [262, 109] width 15 height 15
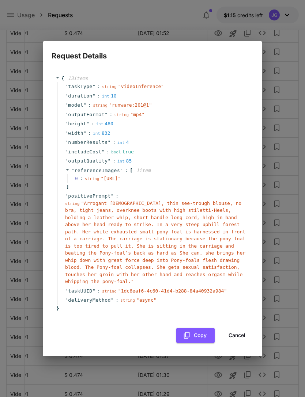
click at [241, 339] on button "Cancel" at bounding box center [236, 335] width 33 height 15
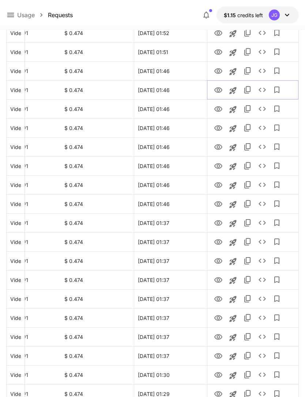
click at [222, 89] on icon "View" at bounding box center [218, 90] width 9 height 9
click at [222, 68] on icon "View" at bounding box center [218, 71] width 9 height 9
click at [217, 53] on icon "View" at bounding box center [218, 52] width 9 height 9
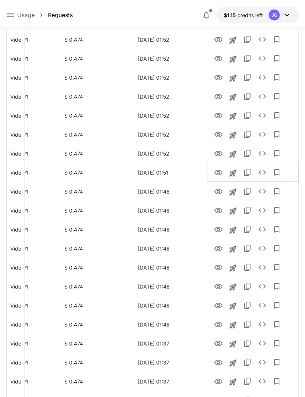
scroll to position [385, 0]
click at [222, 149] on icon "View" at bounding box center [218, 153] width 9 height 9
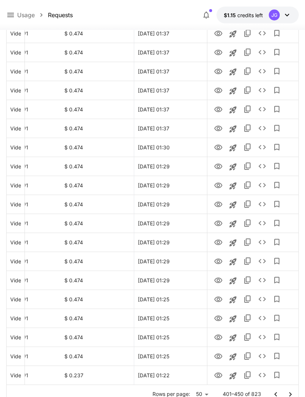
scroll to position [738, 0]
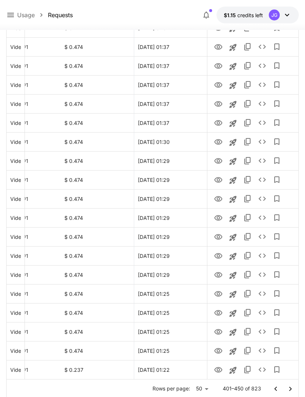
click at [278, 390] on icon "Go to previous page" at bounding box center [275, 389] width 9 height 9
click at [277, 390] on icon "Go to previous page" at bounding box center [275, 389] width 9 height 9
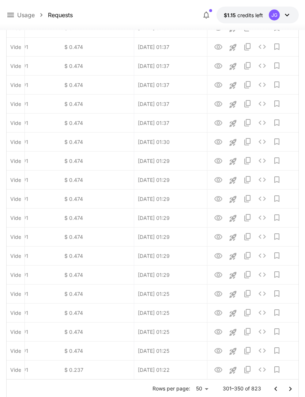
click at [279, 392] on icon "Go to previous page" at bounding box center [275, 389] width 9 height 9
click at [279, 391] on icon "Go to previous page" at bounding box center [275, 389] width 9 height 9
click at [280, 392] on button "Go to previous page" at bounding box center [275, 389] width 15 height 15
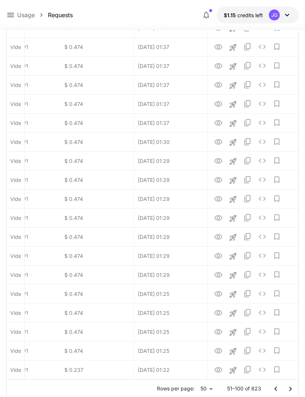
click at [279, 393] on icon "Go to previous page" at bounding box center [275, 389] width 9 height 9
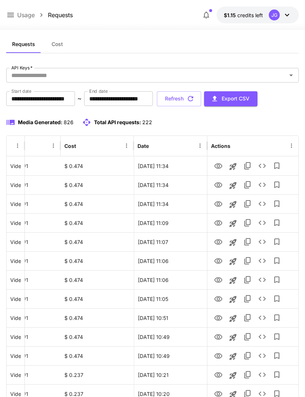
scroll to position [0, 0]
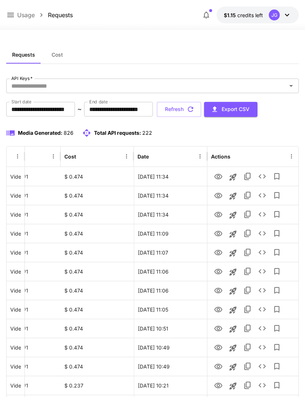
click at [194, 109] on icon "button" at bounding box center [190, 109] width 8 height 8
click at [220, 216] on icon "View" at bounding box center [218, 214] width 8 height 5
click at [219, 195] on icon "View" at bounding box center [218, 195] width 8 height 5
click at [221, 212] on icon "View" at bounding box center [218, 215] width 9 height 9
click at [222, 175] on icon "View" at bounding box center [218, 177] width 9 height 9
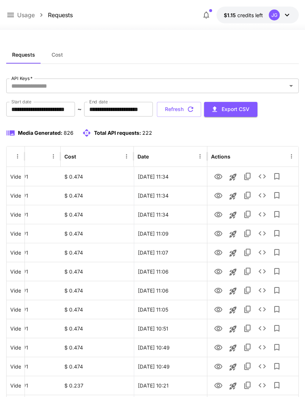
click at [12, 17] on icon at bounding box center [10, 15] width 7 height 4
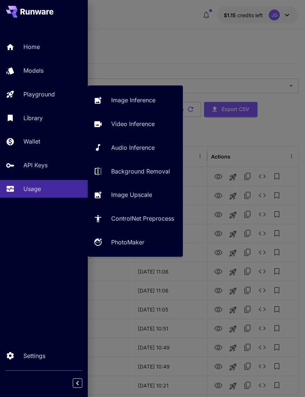
click at [146, 128] on p "Video Inference" at bounding box center [133, 124] width 44 height 9
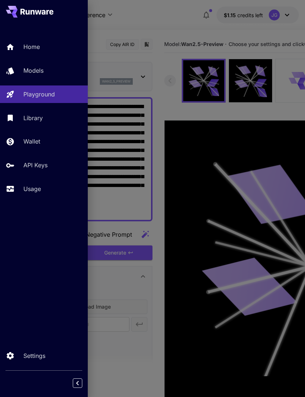
click at [182, 21] on div at bounding box center [152, 198] width 305 height 397
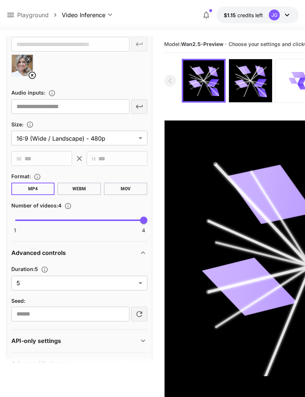
scroll to position [280, 0]
click at [143, 283] on body "**********" at bounding box center [152, 227] width 305 height 455
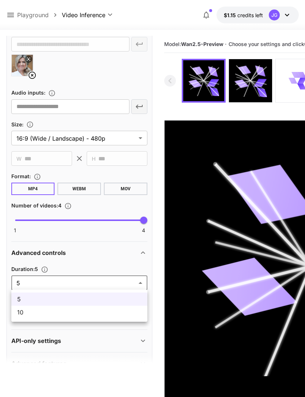
click at [103, 317] on li "10" at bounding box center [79, 312] width 136 height 13
type input "**"
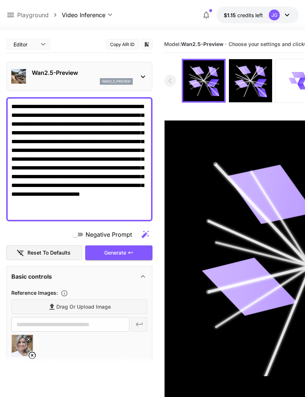
scroll to position [0, 0]
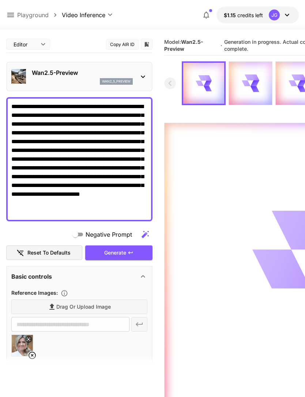
click at [12, 13] on icon at bounding box center [10, 15] width 9 height 9
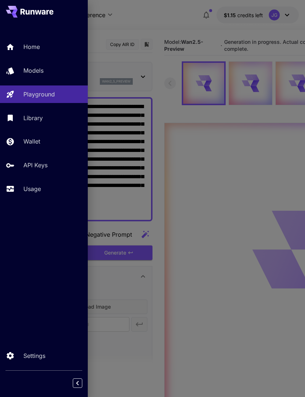
click at [38, 181] on link "Usage" at bounding box center [44, 189] width 88 height 18
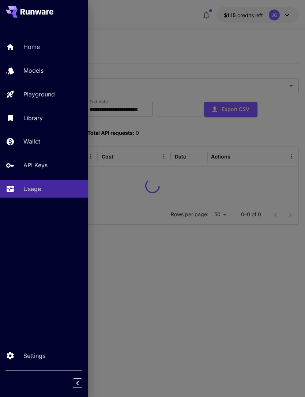
click at [153, 34] on div at bounding box center [152, 198] width 305 height 397
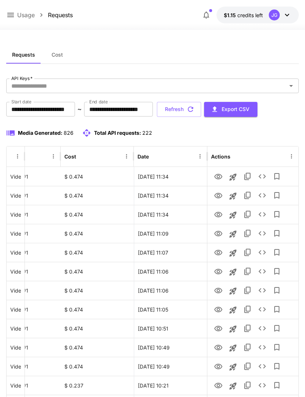
scroll to position [0, 37]
click at [222, 233] on icon "View" at bounding box center [218, 234] width 9 height 9
click at [194, 107] on icon "button" at bounding box center [190, 109] width 8 height 8
click at [201, 109] on button "Refresh" at bounding box center [179, 109] width 44 height 15
click at [194, 113] on icon "button" at bounding box center [190, 109] width 8 height 8
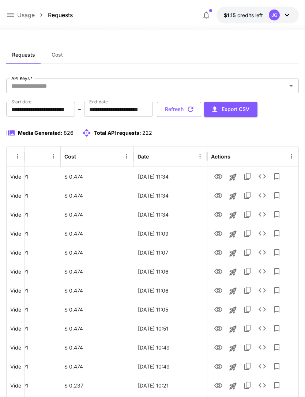
click at [201, 109] on button "Refresh" at bounding box center [179, 109] width 44 height 15
click at [221, 175] on icon "View" at bounding box center [218, 176] width 8 height 5
click at [194, 107] on icon "button" at bounding box center [190, 109] width 8 height 8
click at [11, 14] on icon at bounding box center [10, 15] width 7 height 4
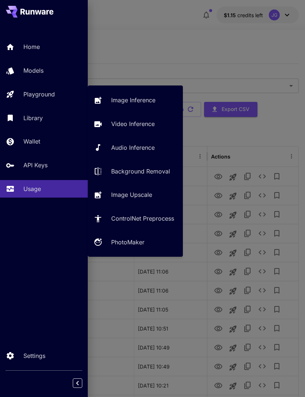
click at [138, 126] on p "Video Inference" at bounding box center [133, 124] width 44 height 9
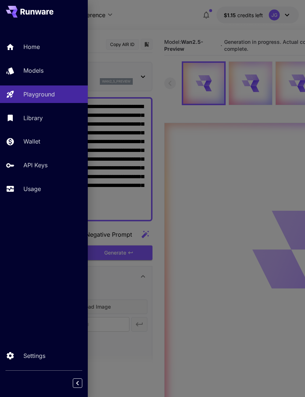
type input "*"
click at [185, 38] on div at bounding box center [152, 198] width 305 height 397
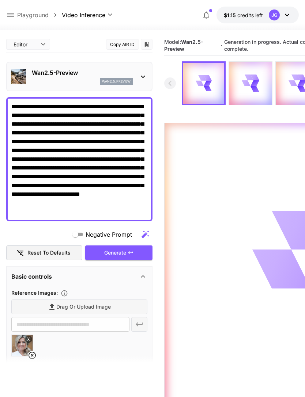
click at [13, 16] on icon at bounding box center [10, 15] width 9 height 9
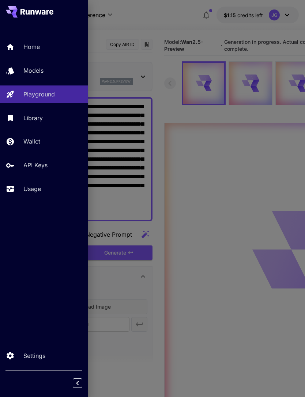
click at [41, 185] on p "Usage" at bounding box center [32, 189] width 18 height 9
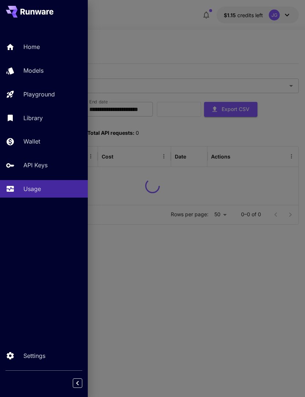
click at [167, 31] on div at bounding box center [152, 198] width 305 height 397
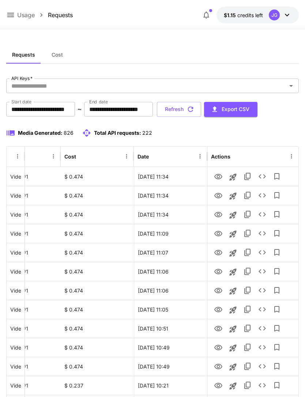
scroll to position [0, 37]
click at [201, 111] on button "Refresh" at bounding box center [179, 109] width 44 height 15
click at [194, 110] on icon "button" at bounding box center [190, 109] width 8 height 8
click at [194, 109] on icon "button" at bounding box center [190, 109] width 8 height 8
click at [201, 114] on button "Refresh" at bounding box center [179, 109] width 44 height 15
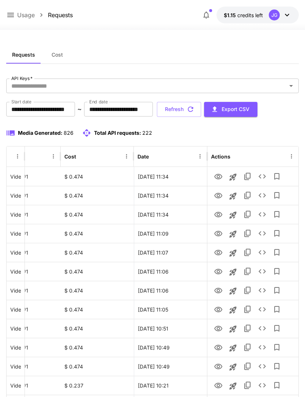
click at [193, 111] on icon "button" at bounding box center [190, 109] width 5 height 5
click at [217, 217] on icon "View" at bounding box center [218, 214] width 8 height 5
click at [221, 196] on icon "View" at bounding box center [218, 196] width 9 height 9
click at [218, 175] on icon "View" at bounding box center [218, 176] width 8 height 5
click at [235, 197] on icon "Launch in playground" at bounding box center [232, 196] width 9 height 9
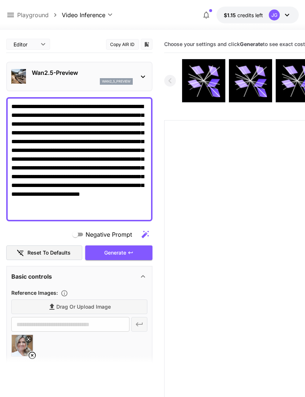
click at [31, 347] on img at bounding box center [22, 345] width 21 height 21
type input "**********"
click at [35, 353] on icon at bounding box center [32, 355] width 9 height 9
click at [96, 312] on label "Drag or upload image" at bounding box center [79, 307] width 136 height 15
click at [0, 0] on input "Drag or upload image" at bounding box center [0, 0] width 0 height 0
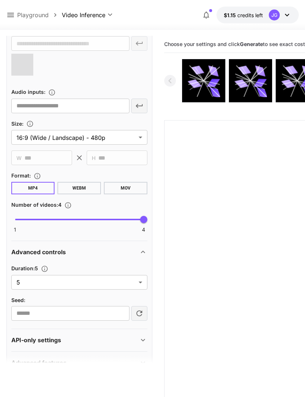
scroll to position [280, 0]
click at [140, 284] on body "**********" at bounding box center [152, 227] width 305 height 455
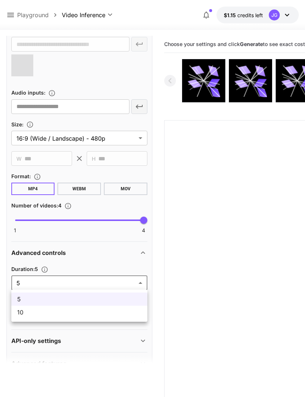
click at [108, 317] on li "10" at bounding box center [79, 312] width 136 height 13
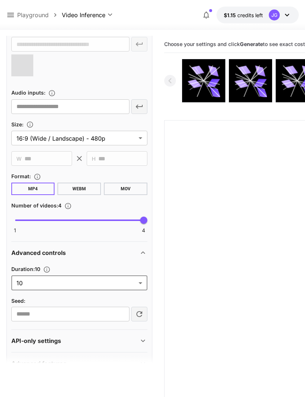
type input "**"
type input "**********"
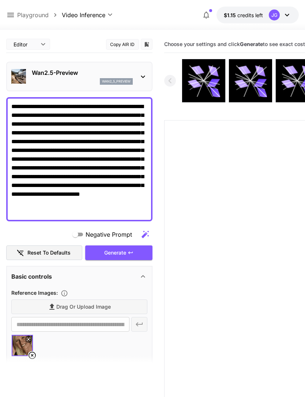
scroll to position [0, 0]
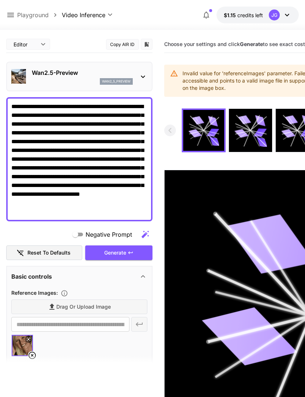
click at [128, 256] on div "Generate" at bounding box center [118, 253] width 67 height 15
